Goal: Navigation & Orientation: Find specific page/section

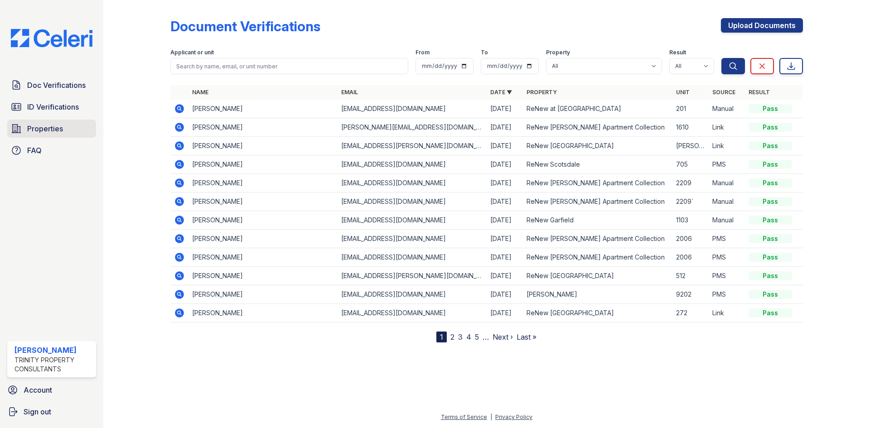
click at [74, 131] on link "Properties" at bounding box center [51, 129] width 89 height 18
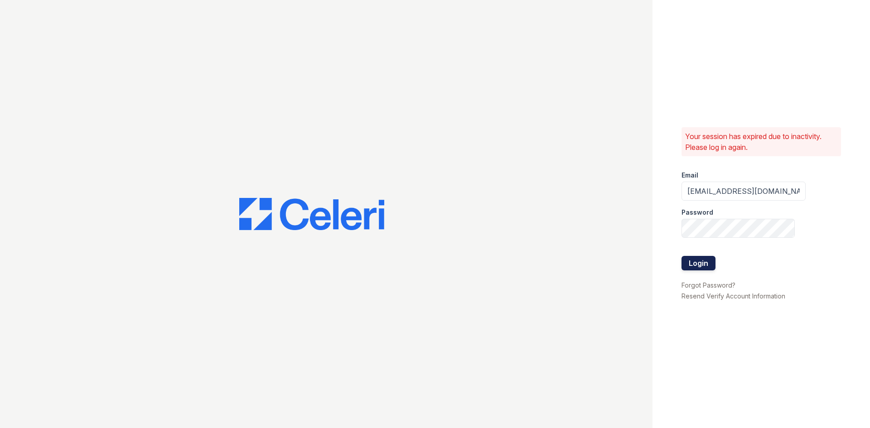
click at [689, 257] on button "Login" at bounding box center [698, 263] width 34 height 14
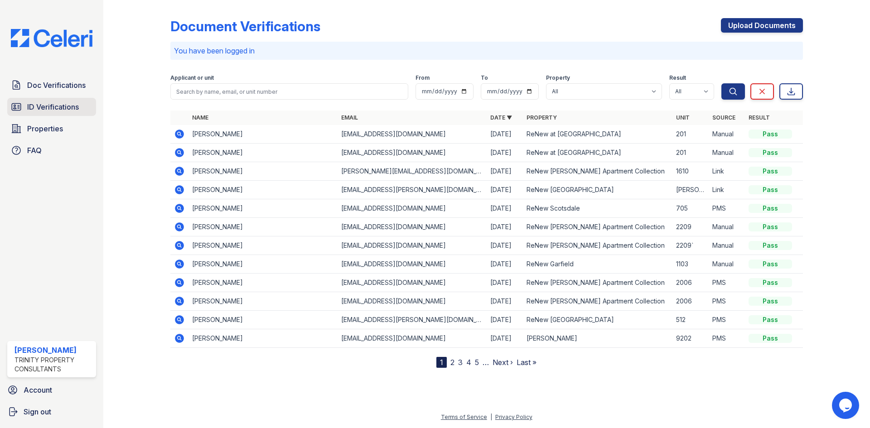
click at [71, 107] on span "ID Verifications" at bounding box center [53, 106] width 52 height 11
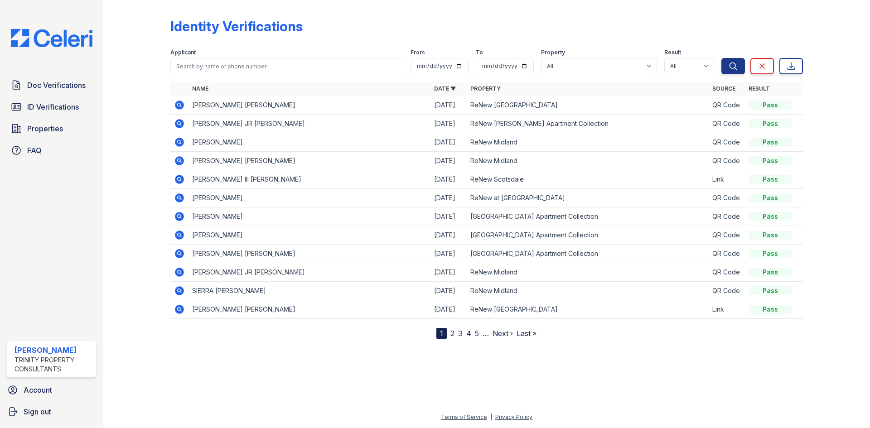
click at [453, 333] on link "2" at bounding box center [452, 333] width 4 height 9
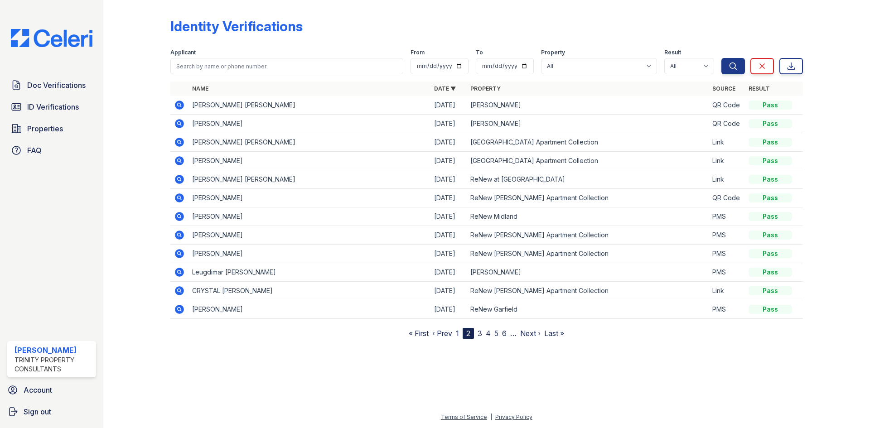
click at [479, 334] on link "3" at bounding box center [479, 333] width 5 height 9
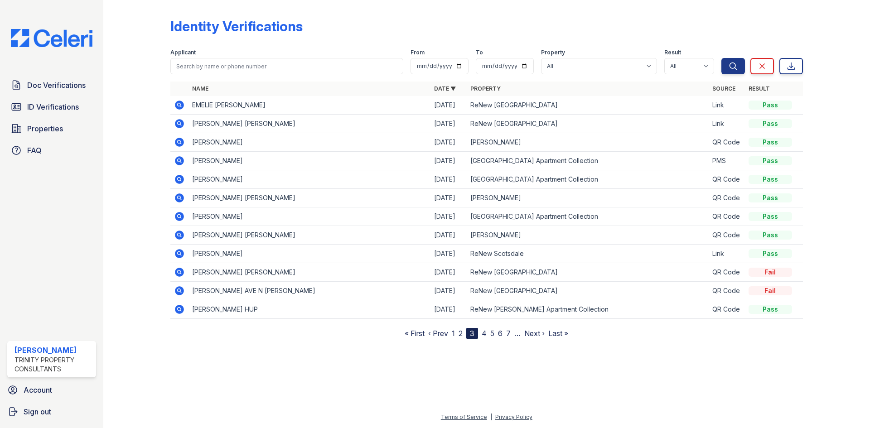
click at [459, 332] on link "2" at bounding box center [460, 333] width 4 height 9
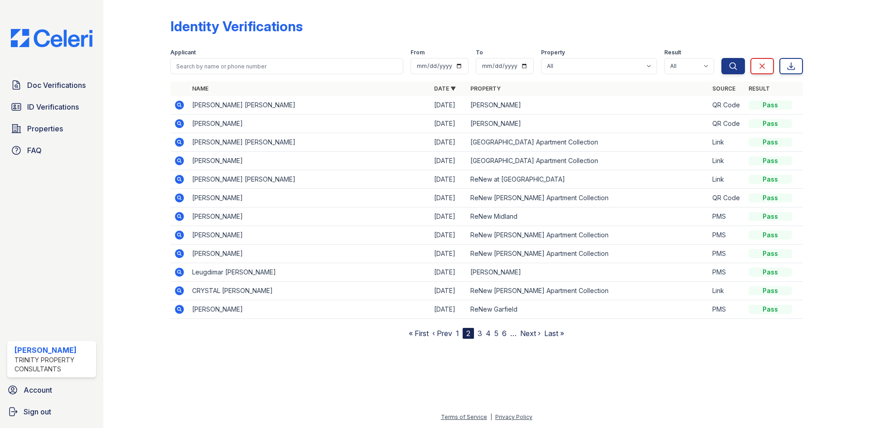
click at [456, 334] on nav "« First ‹ Prev 1 2 3 4 5 6 … Next › Last »" at bounding box center [486, 333] width 155 height 11
click at [456, 332] on nav "« First ‹ Prev 1 2 3 4 5 6 … Next › Last »" at bounding box center [486, 333] width 155 height 11
click at [457, 332] on link "1" at bounding box center [457, 333] width 3 height 9
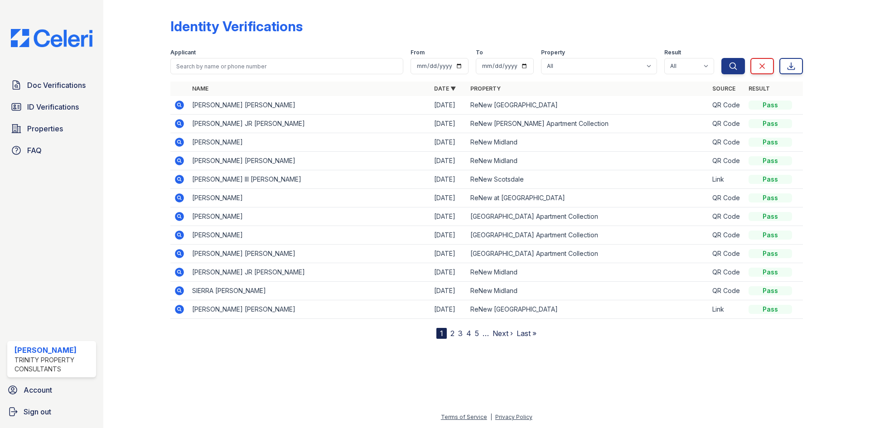
click at [54, 118] on div "Doc Verifications ID Verifications Properties FAQ" at bounding box center [52, 117] width 96 height 83
click at [53, 123] on span "Properties" at bounding box center [45, 128] width 36 height 11
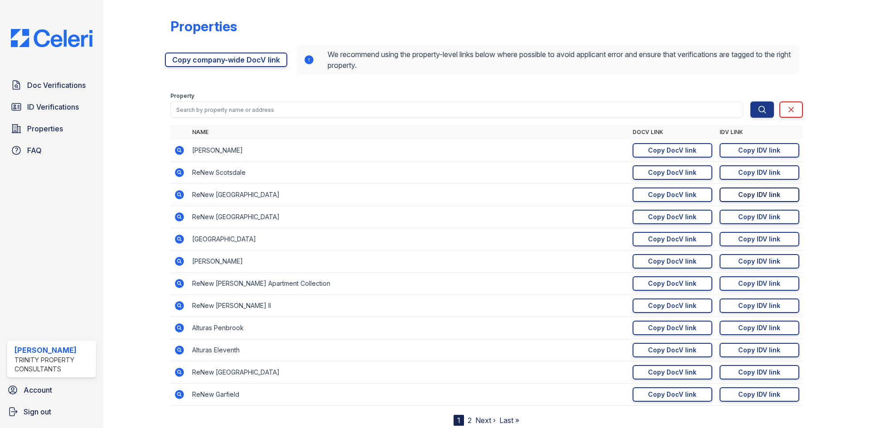
click at [741, 192] on div "Copy IDV link" at bounding box center [759, 194] width 42 height 9
